Goal: Task Accomplishment & Management: Manage account settings

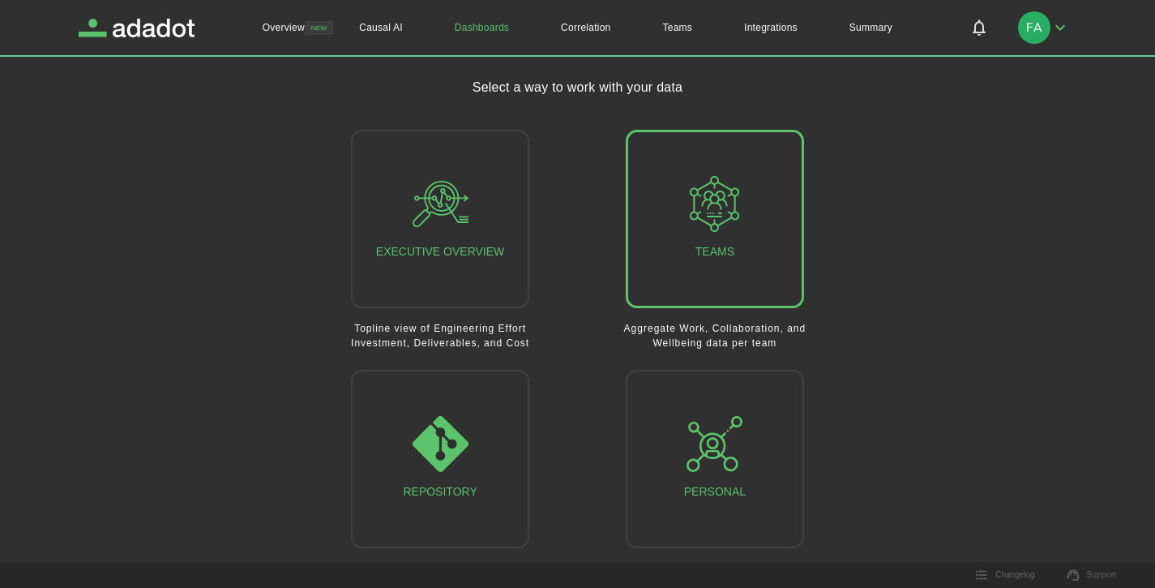
click at [781, 270] on button "Teams" at bounding box center [715, 219] width 178 height 178
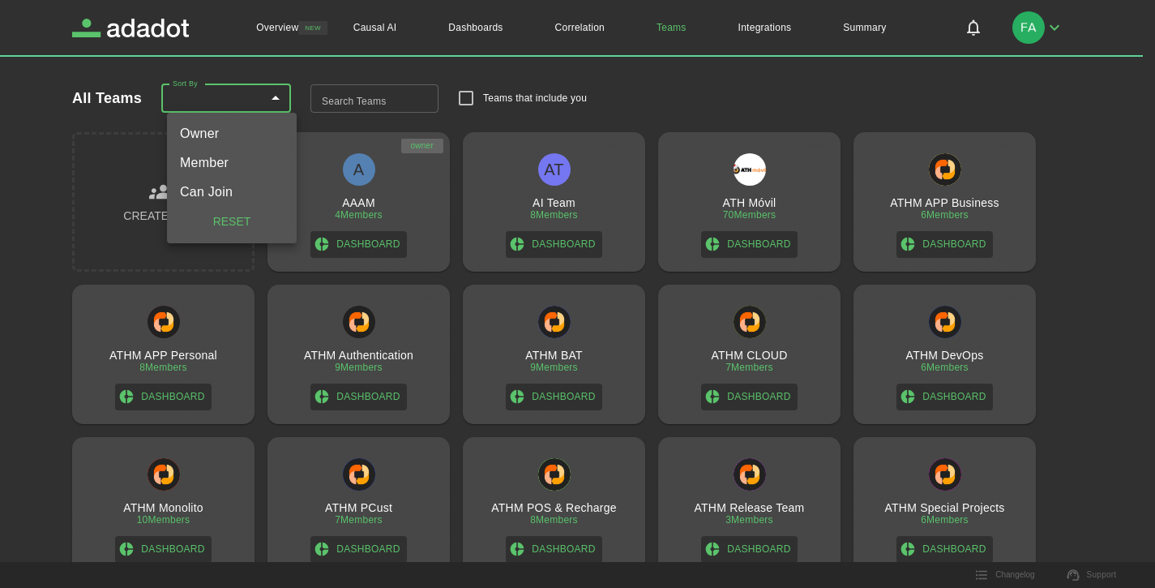
click at [287, 108] on body "Overview NEW Causal AI Dashboards Correlation Teams Integrations Summary Overvi…" at bounding box center [577, 294] width 1155 height 588
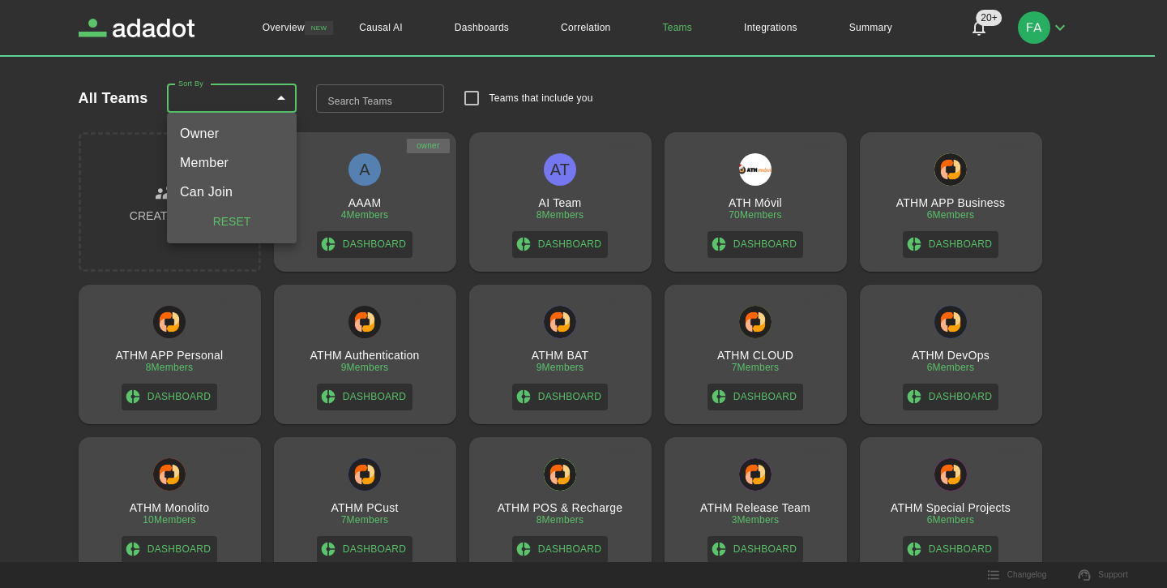
click at [1086, 304] on div at bounding box center [583, 294] width 1167 height 588
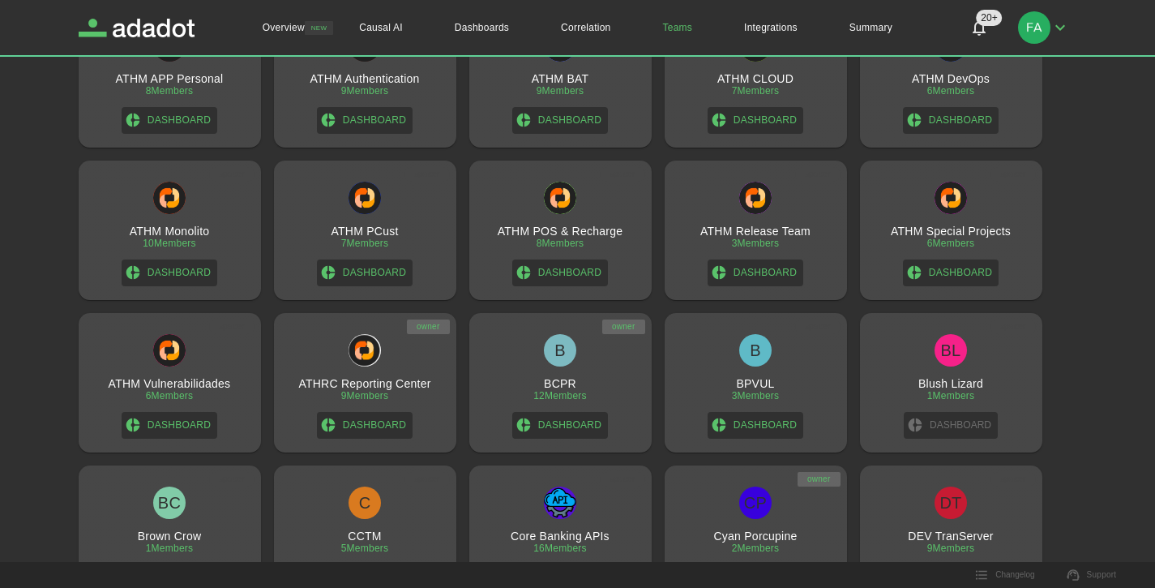
scroll to position [303, 0]
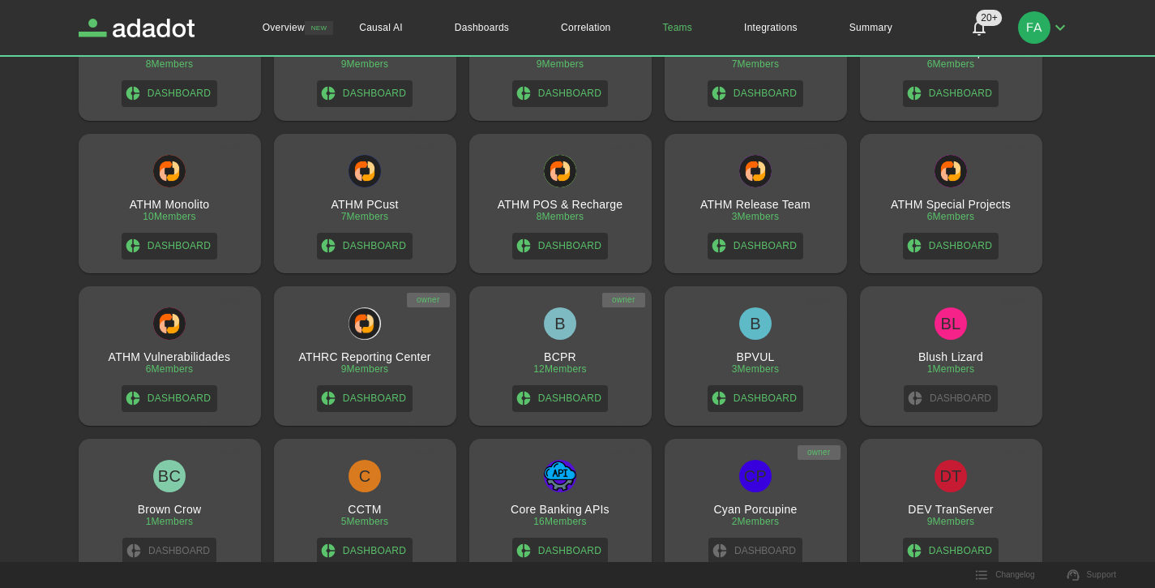
click at [386, 356] on h3 "ATHRC Reporting Center" at bounding box center [364, 356] width 132 height 13
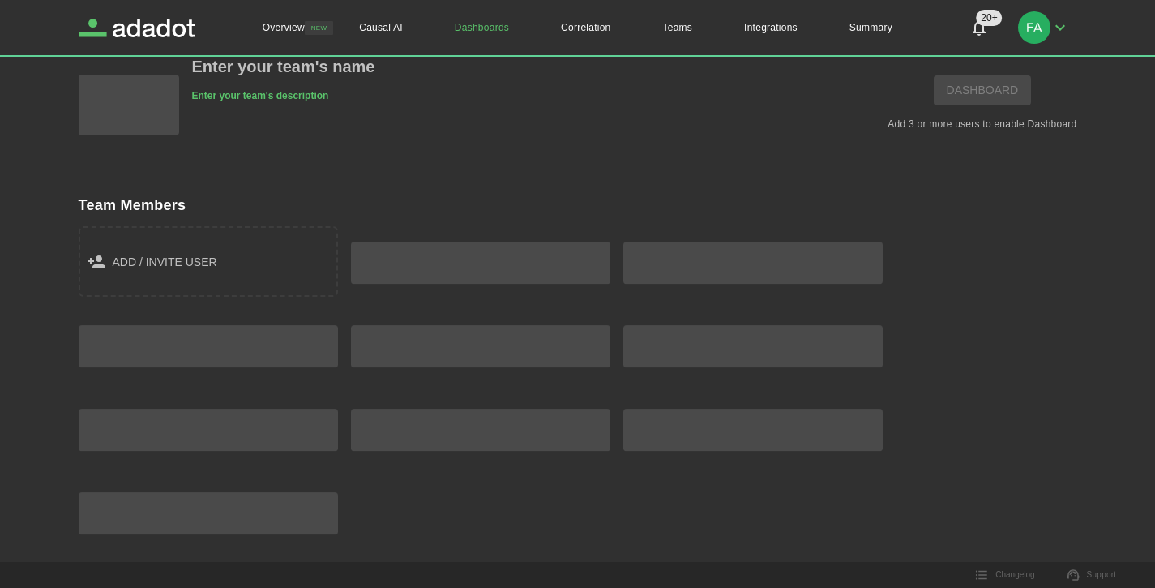
scroll to position [70, 0]
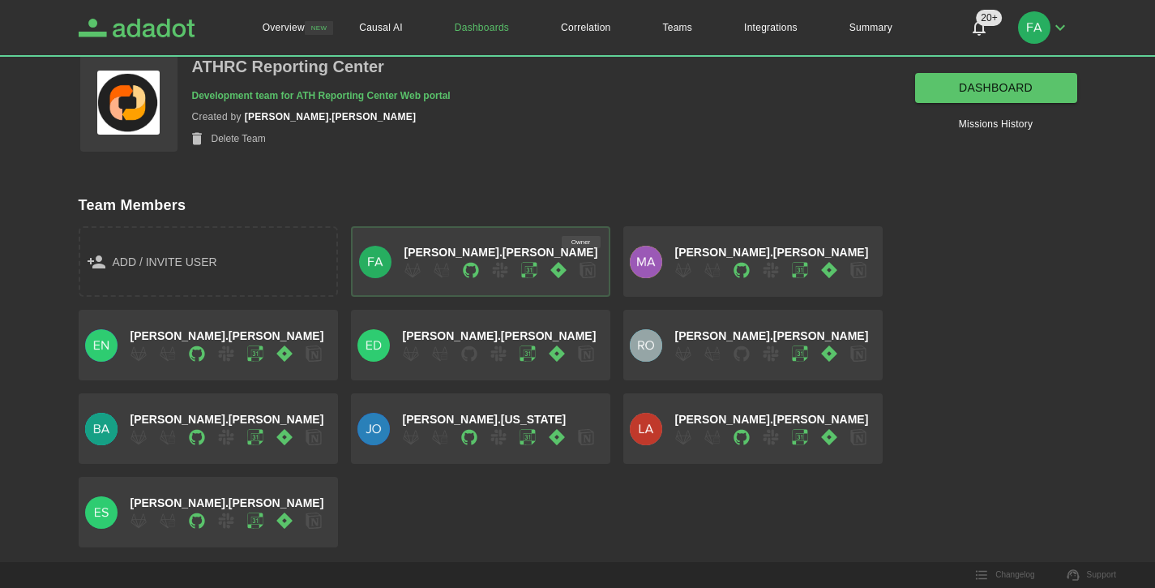
click at [165, 23] on icon "Adadot Homepage" at bounding box center [151, 28] width 87 height 19
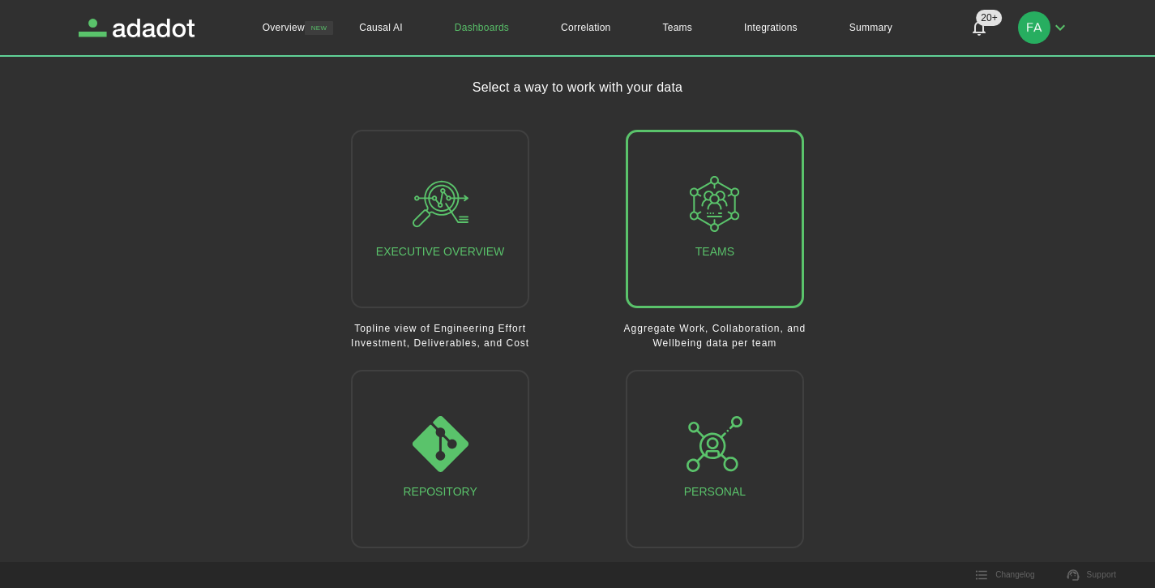
click at [659, 187] on button "Teams" at bounding box center [715, 219] width 178 height 178
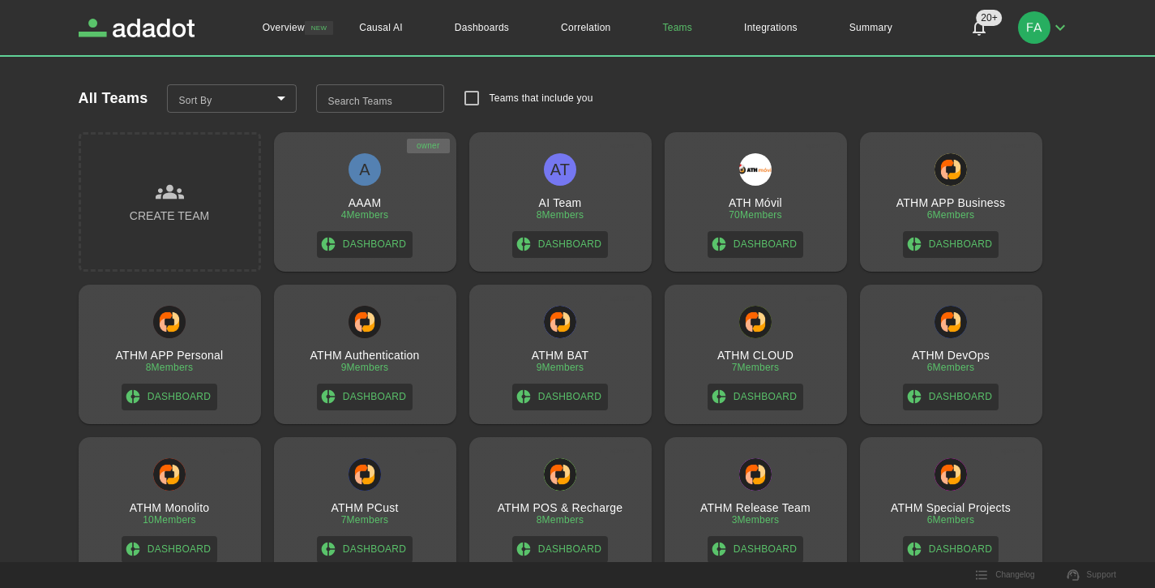
click at [209, 174] on button "Create Team" at bounding box center [170, 201] width 182 height 139
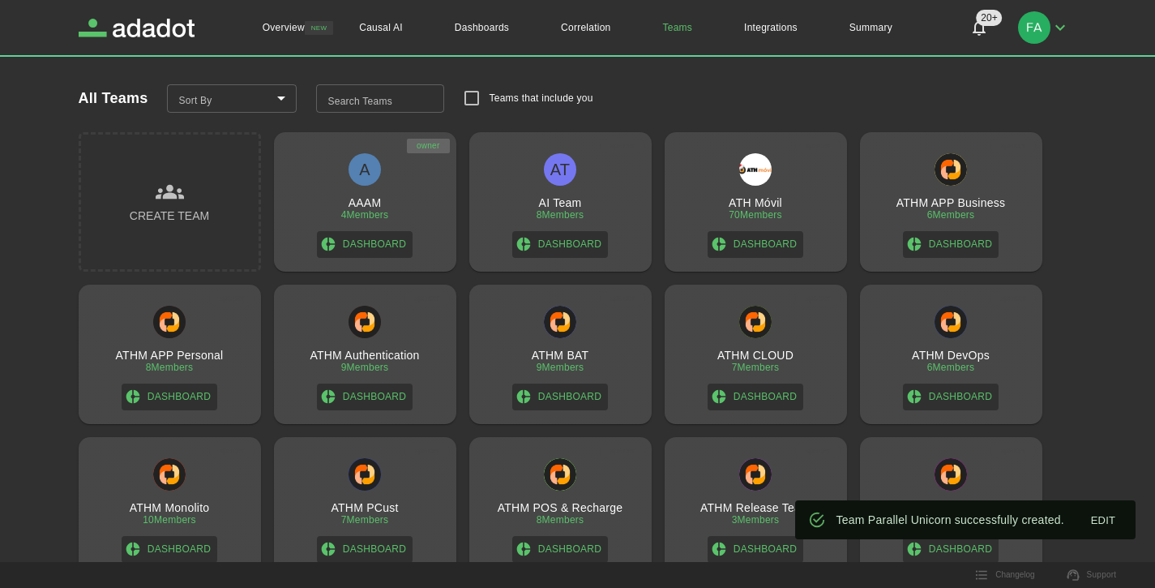
click at [227, 207] on button "Create Team" at bounding box center [170, 201] width 182 height 139
click at [263, 93] on body "Overview NEW Causal AI Dashboards Correlation Teams Integrations Summary 20+ 20…" at bounding box center [577, 294] width 1155 height 588
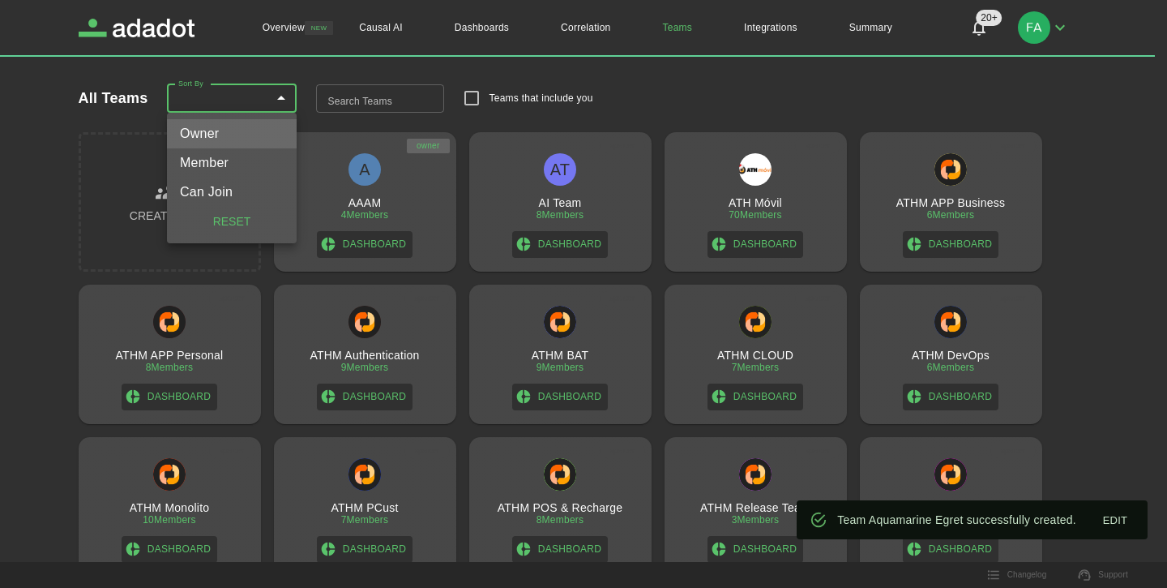
click at [248, 166] on li "Member" at bounding box center [232, 162] width 130 height 29
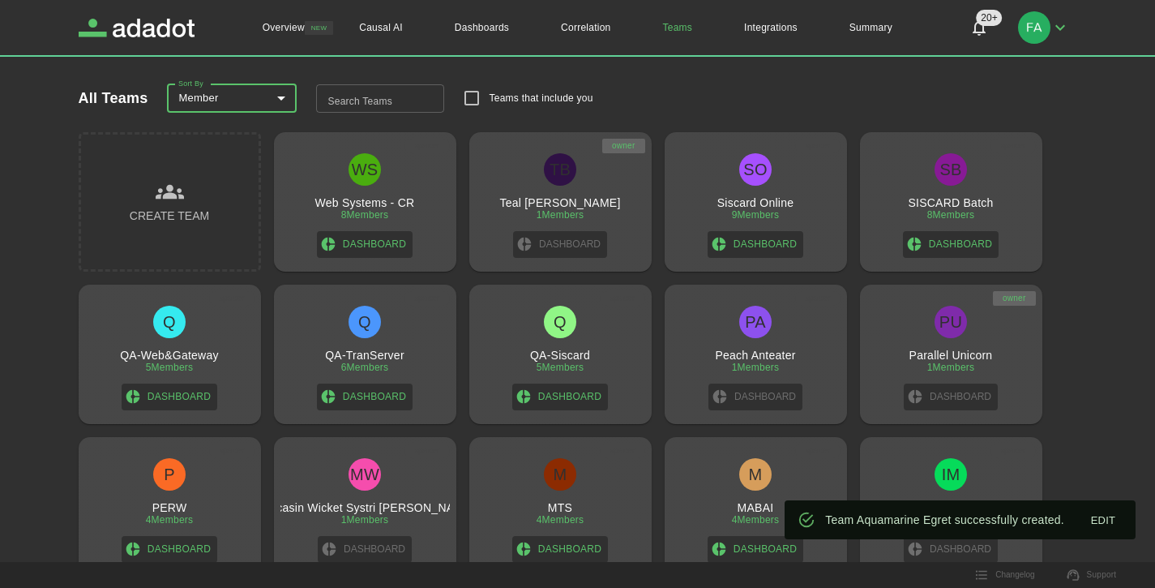
click at [248, 166] on ul "Owner Member Can Join reset" at bounding box center [231, 149] width 97 height 73
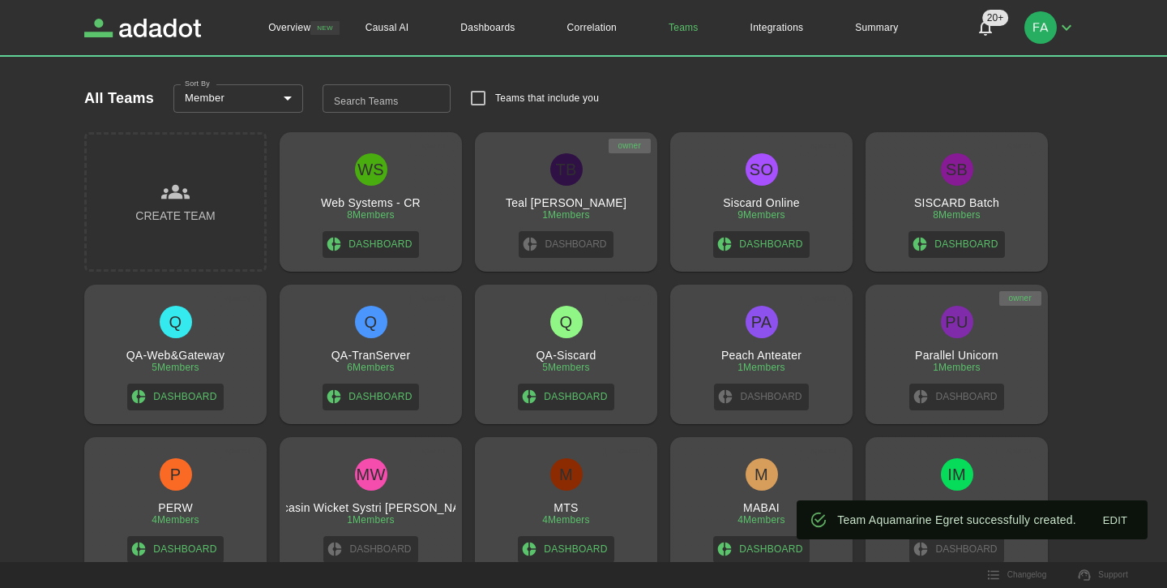
click at [262, 103] on body "Overview NEW Causal AI Dashboards Correlation Teams Integrations Summary 20+ 20…" at bounding box center [583, 294] width 1167 height 588
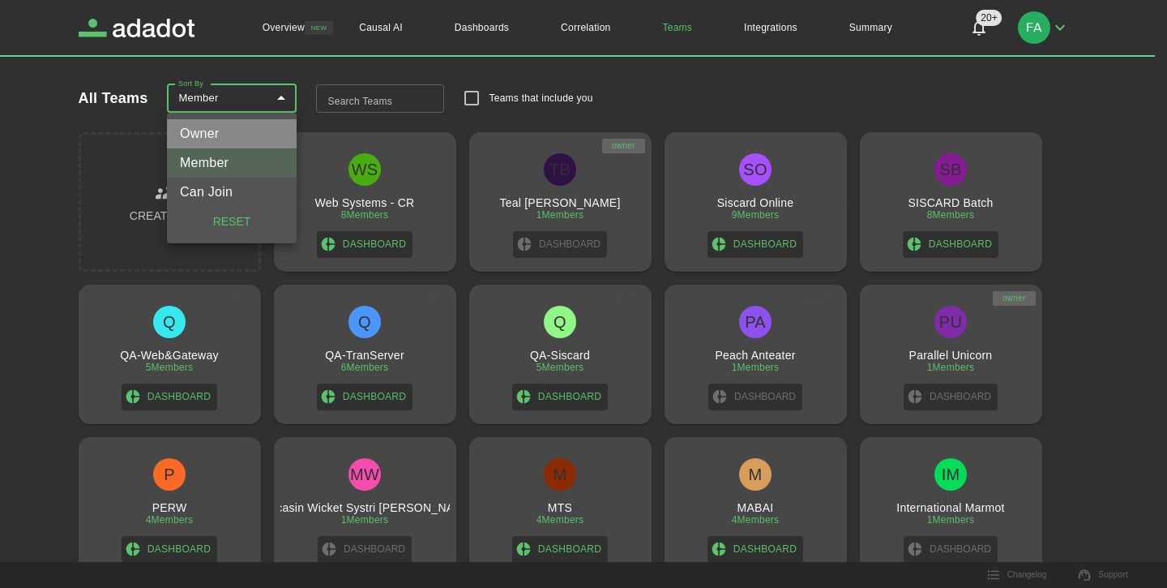
click at [251, 123] on li "Owner" at bounding box center [232, 133] width 130 height 29
type input "*******"
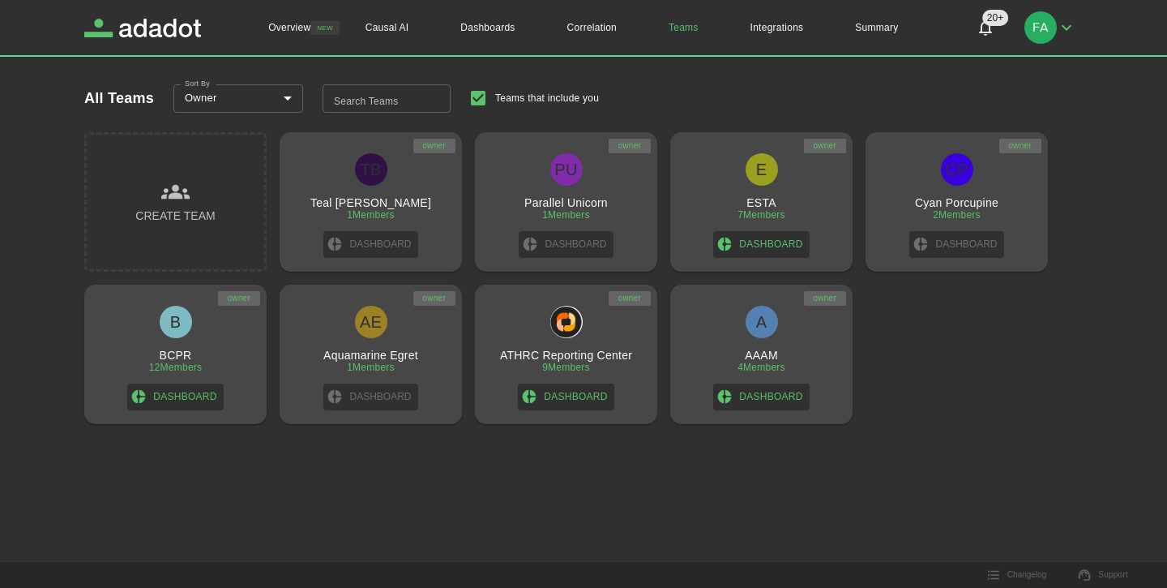
click at [408, 232] on div "[PERSON_NAME] Boba Fett 1 Members Dashboard" at bounding box center [370, 205] width 169 height 105
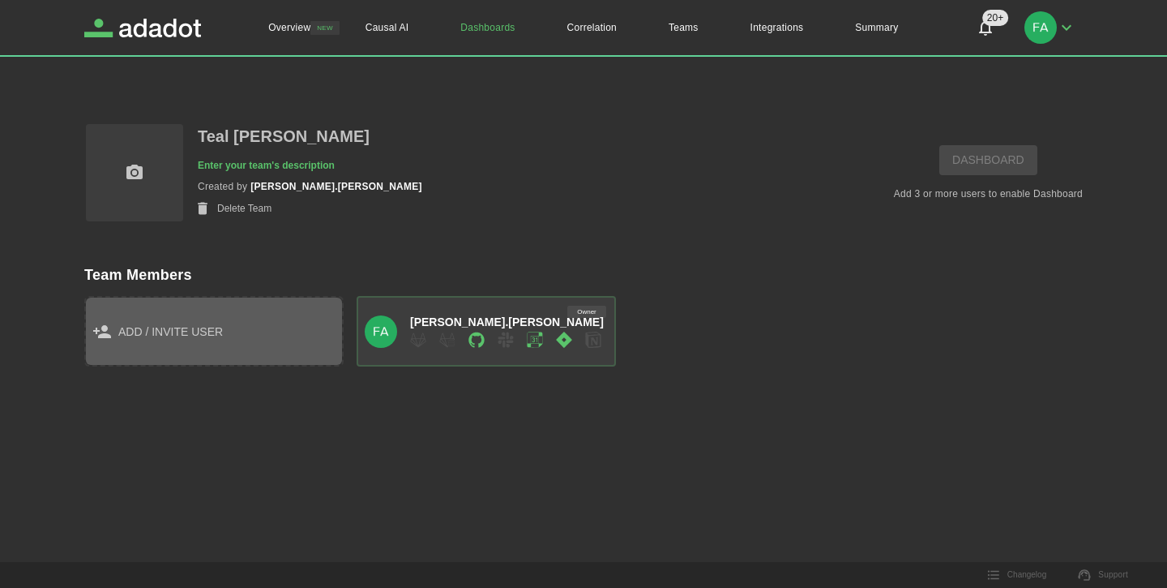
click at [202, 349] on button "add / invite user" at bounding box center [213, 331] width 259 height 71
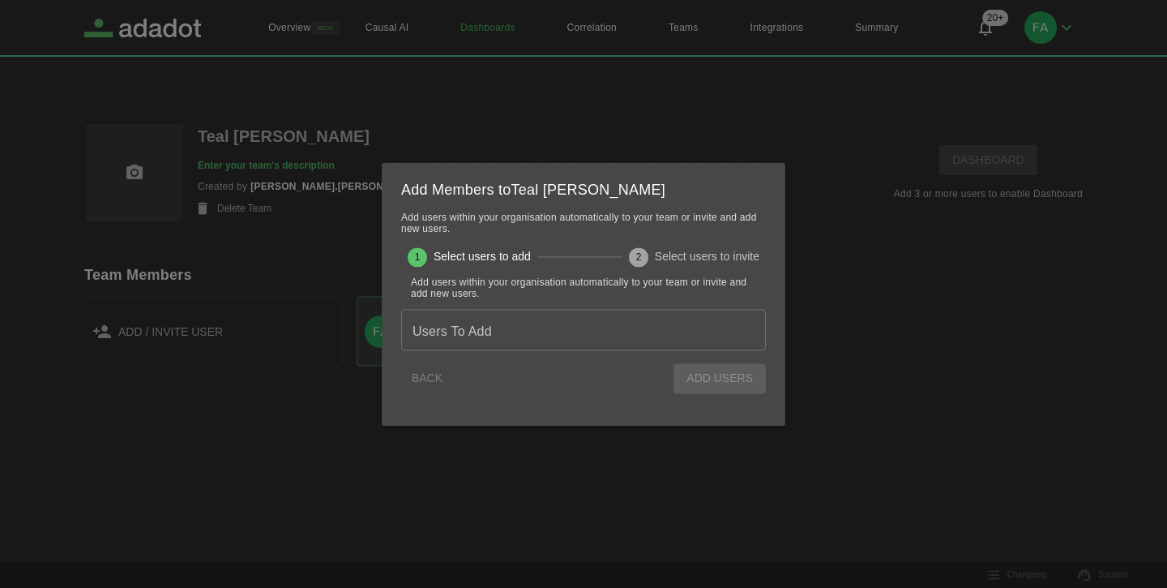
click at [506, 330] on input "Users To Add" at bounding box center [584, 330] width 350 height 28
type input "****"
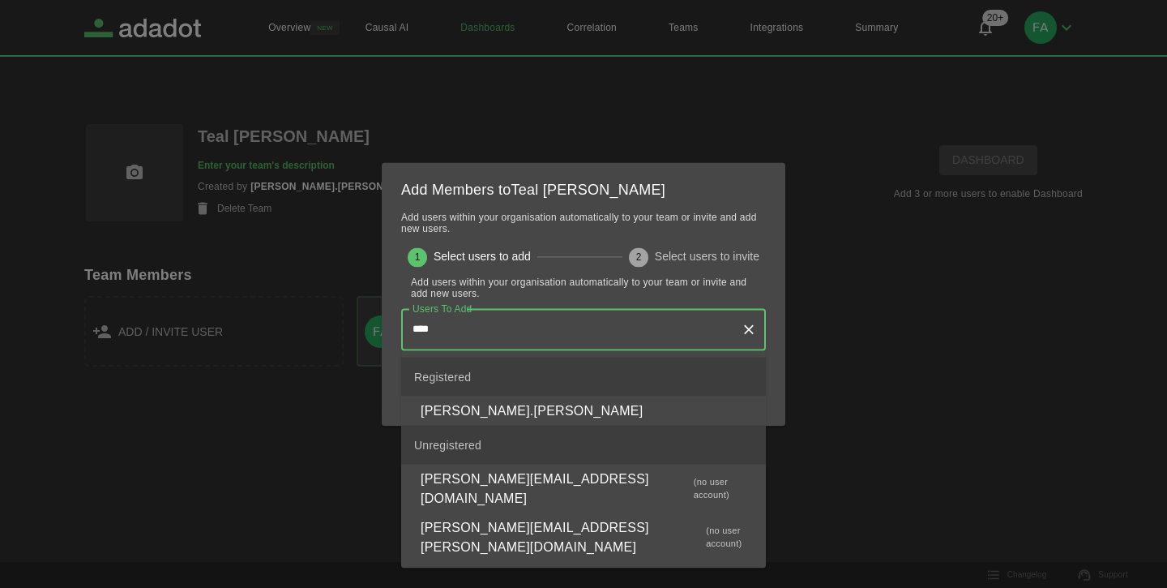
click at [524, 417] on li "[PERSON_NAME].[PERSON_NAME]" at bounding box center [583, 410] width 365 height 29
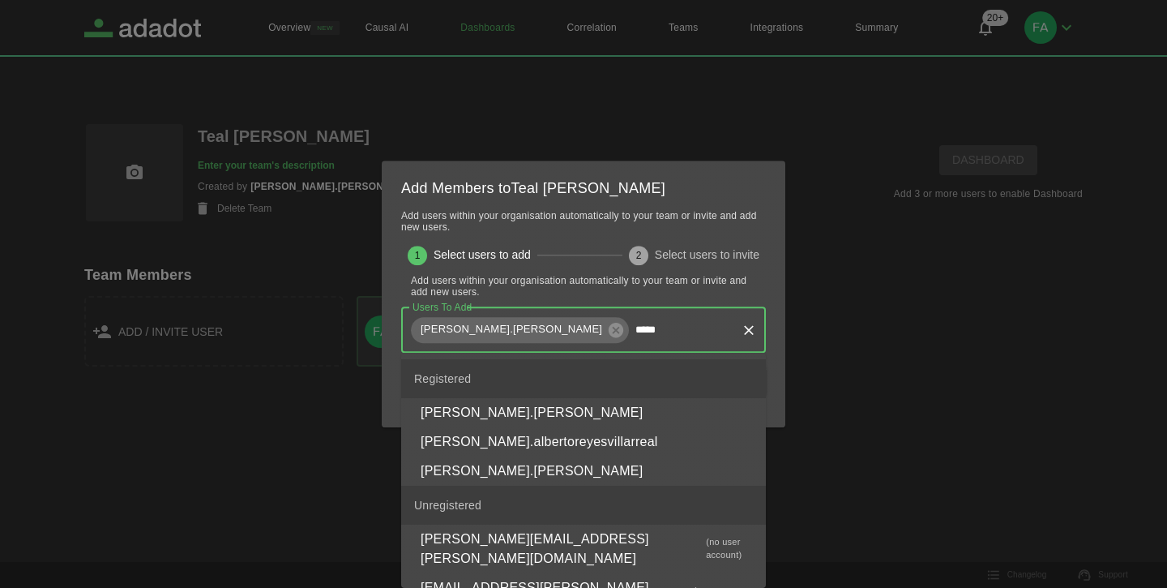
type input "******"
click at [644, 409] on li "[PERSON_NAME].[PERSON_NAME]" at bounding box center [583, 412] width 365 height 29
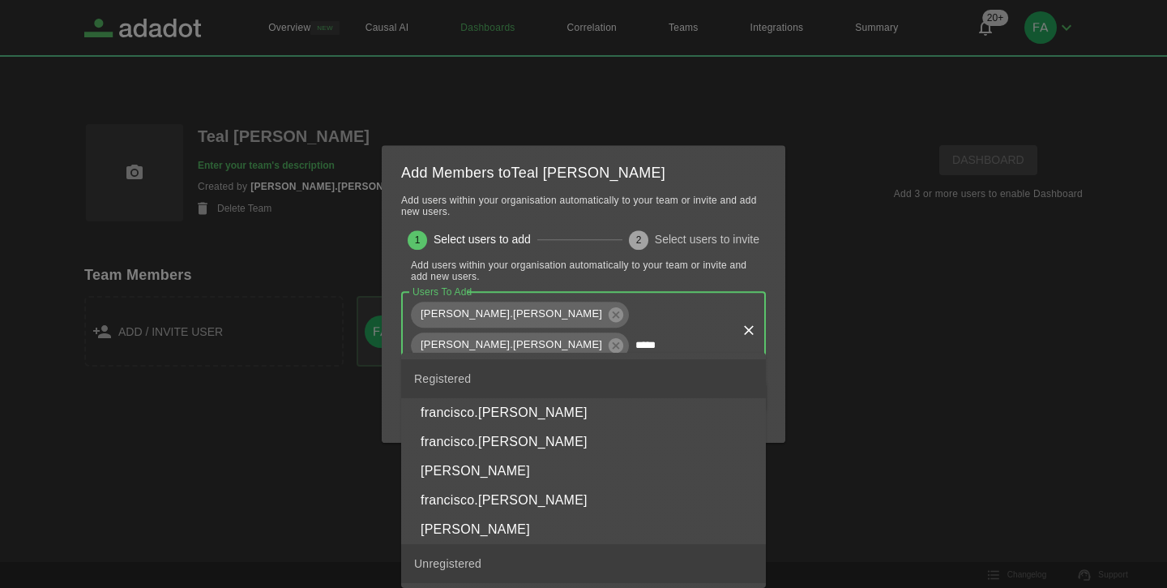
type input "******"
click at [571, 411] on li "francisco.[PERSON_NAME]" at bounding box center [583, 412] width 365 height 29
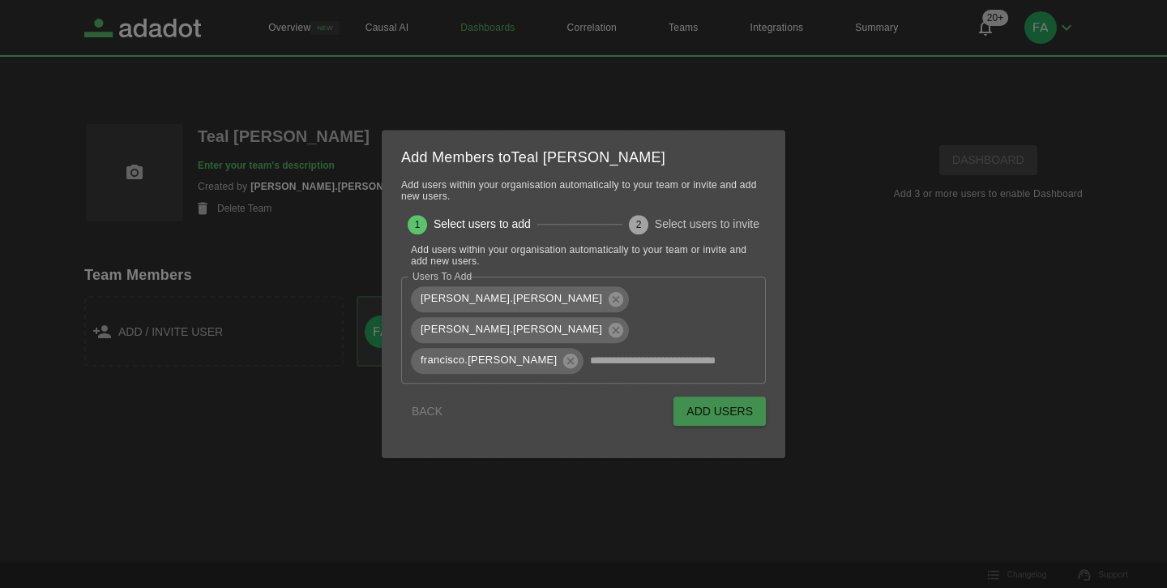
click at [705, 396] on button "Add Users" at bounding box center [720, 411] width 92 height 30
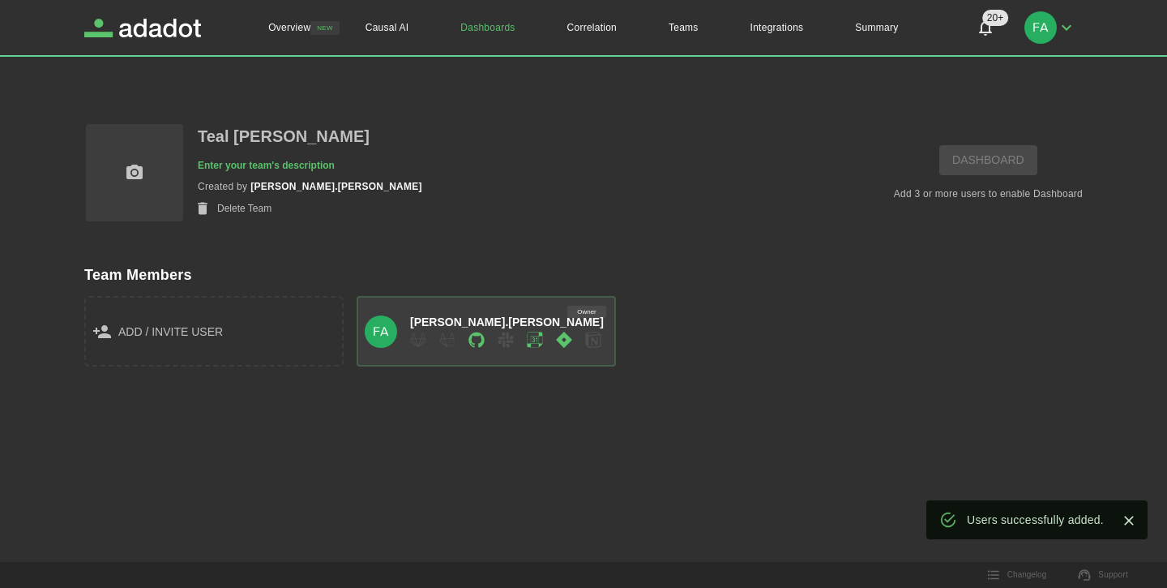
click at [245, 140] on p "Teal [PERSON_NAME]" at bounding box center [284, 136] width 172 height 28
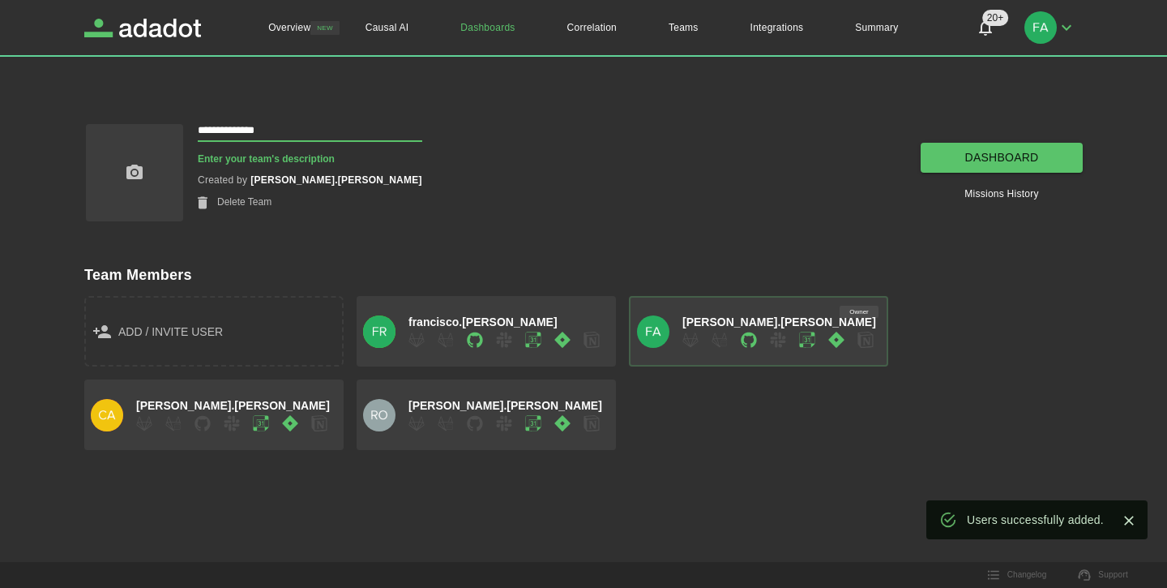
drag, startPoint x: 277, startPoint y: 137, endPoint x: 121, endPoint y: 134, distance: 156.5
click at [121, 134] on div "**********" at bounding box center [253, 172] width 338 height 101
type input "**********"
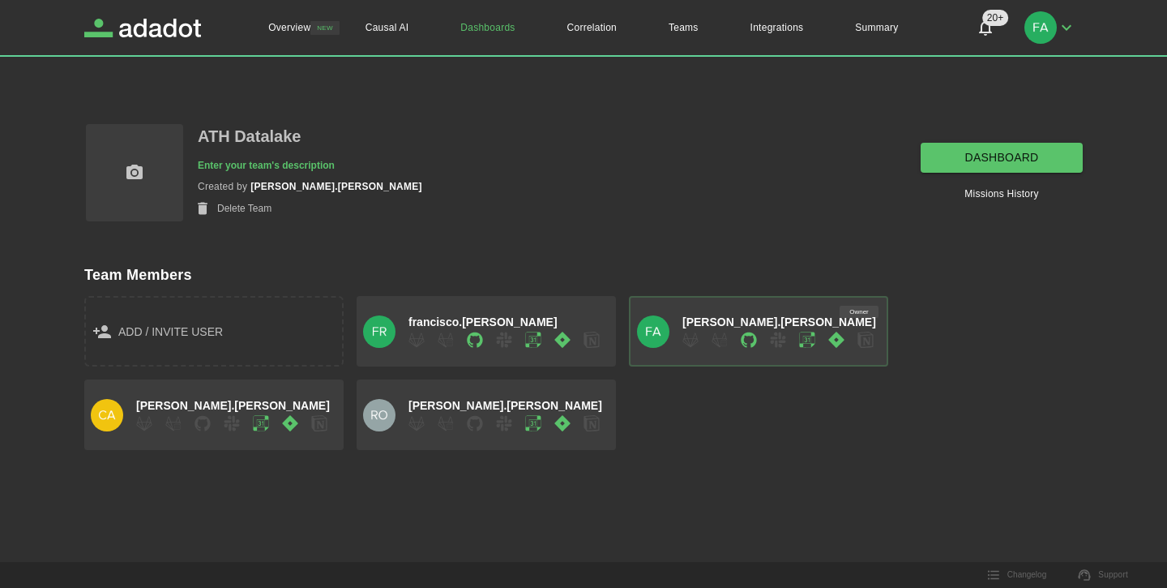
click at [240, 299] on button "add / invite user" at bounding box center [213, 331] width 259 height 71
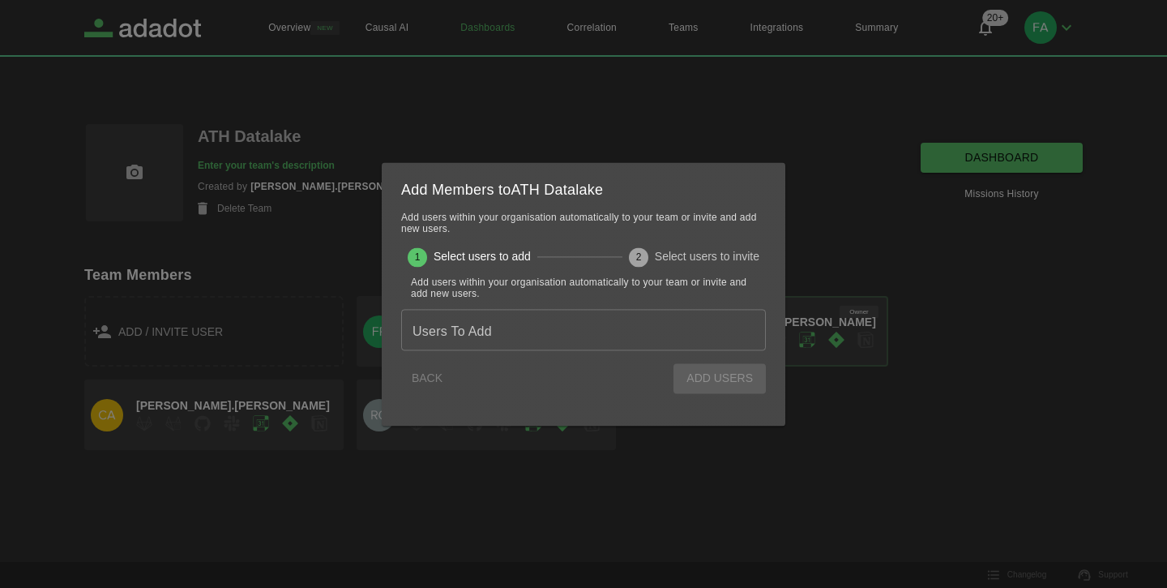
click at [664, 515] on div at bounding box center [583, 294] width 1167 height 588
